Goal: Navigation & Orientation: Find specific page/section

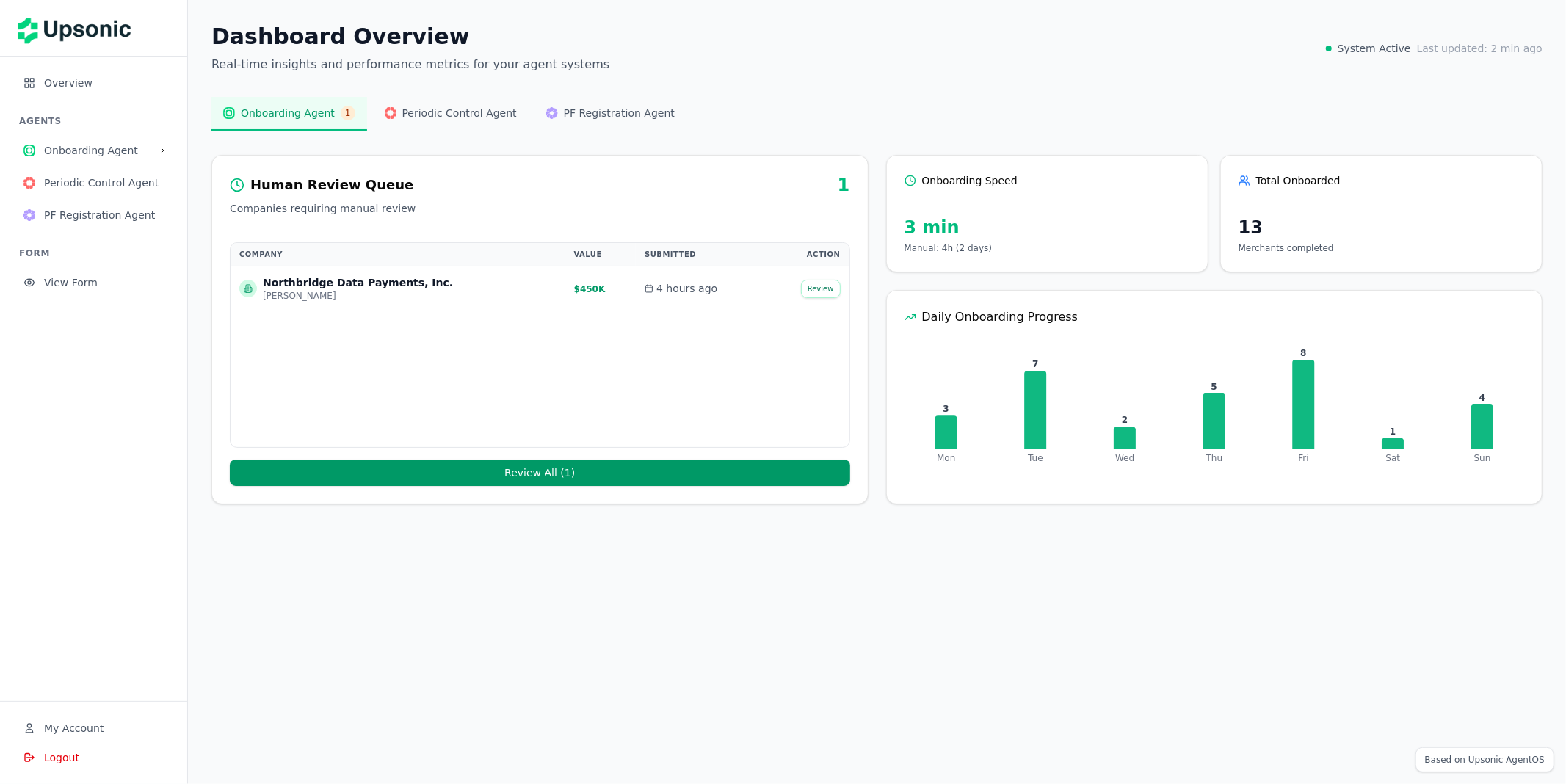
click at [846, 219] on div "Human Review Queue 1 Companies requiring manual review" at bounding box center [540, 200] width 656 height 54
click at [80, 42] on img at bounding box center [79, 28] width 123 height 41
click at [79, 29] on img at bounding box center [79, 28] width 123 height 41
click at [78, 65] on nav "Overview AGENTS Onboarding Agent Periodic Control Agent PF Registration Agent F…" at bounding box center [94, 378] width 187 height 644
click at [78, 78] on span "Overview" at bounding box center [104, 83] width 120 height 15
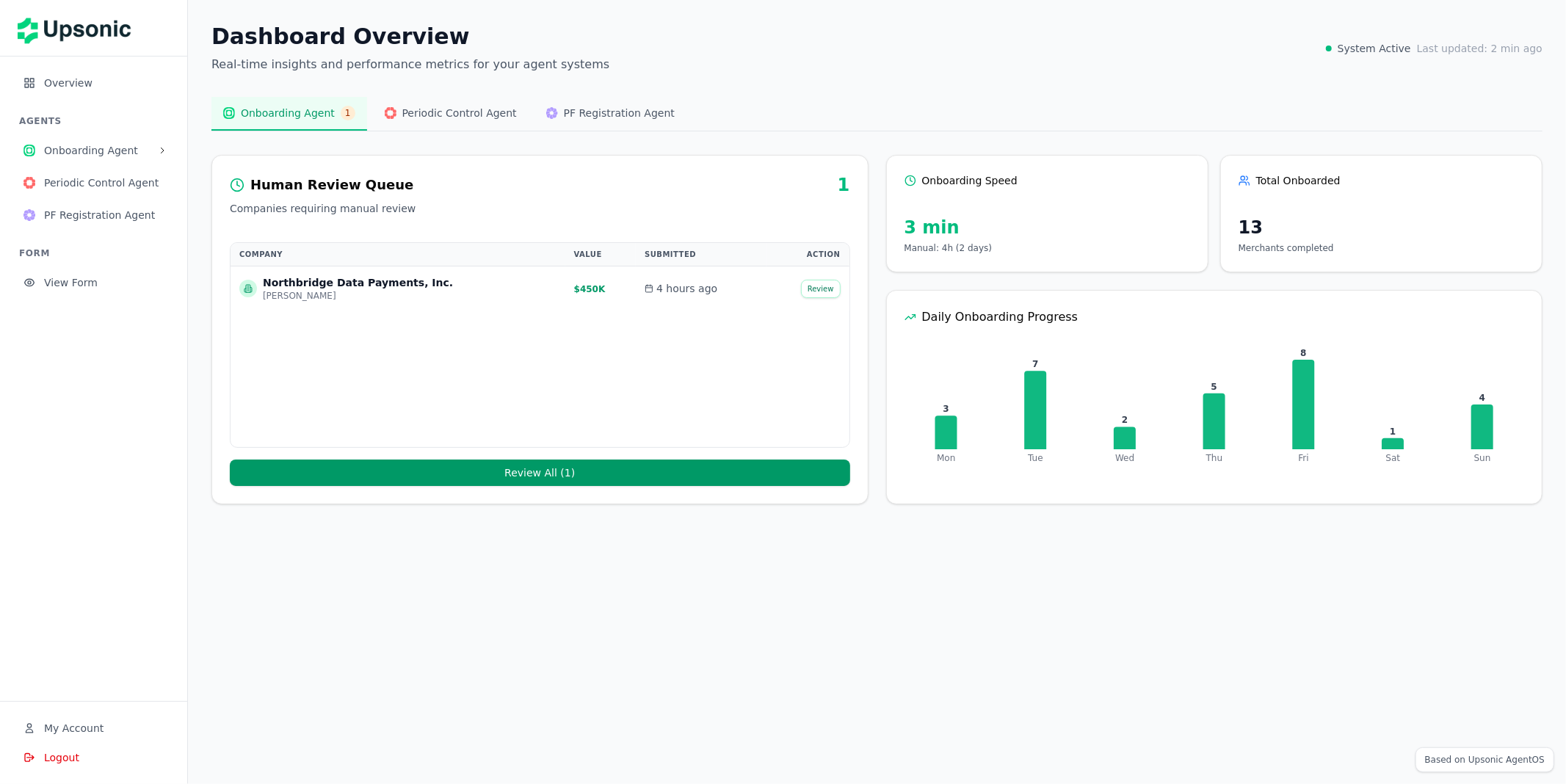
click at [551, 240] on div "Human Review Queue 1 Companies requiring manual review Company Value Submitted …" at bounding box center [539, 329] width 657 height 349
click at [801, 513] on div "Dashboard Overview Real-time insights and performance metrics for your agent sy…" at bounding box center [877, 264] width 1378 height 527
click at [196, 93] on div "Dashboard Overview Real-time insights and performance metrics for your agent sy…" at bounding box center [877, 264] width 1378 height 527
click at [487, 608] on main "Dashboard Overview Real-time insights and performance metrics for your agent sy…" at bounding box center [877, 392] width 1378 height 784
